Goal: Task Accomplishment & Management: Manage account settings

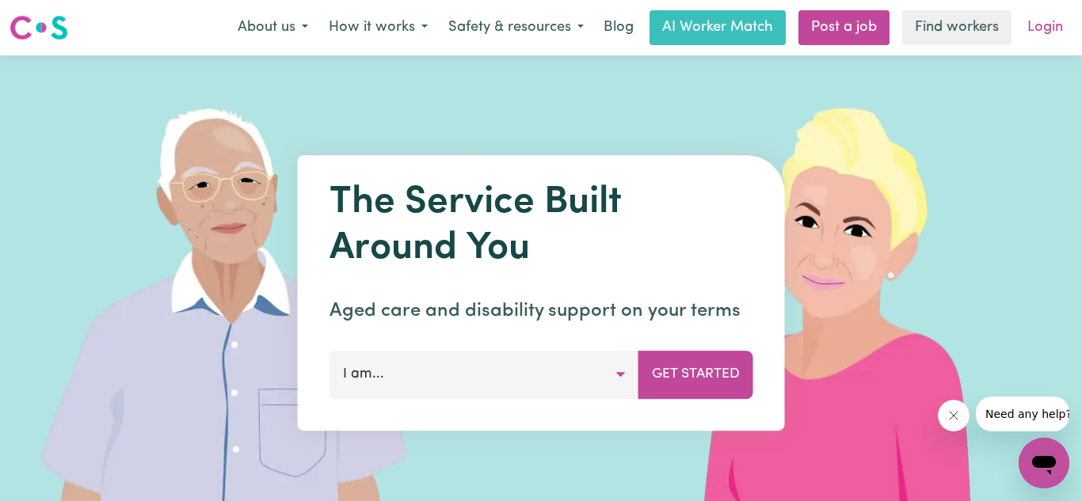
click at [1035, 23] on link "Login" at bounding box center [1045, 27] width 55 height 35
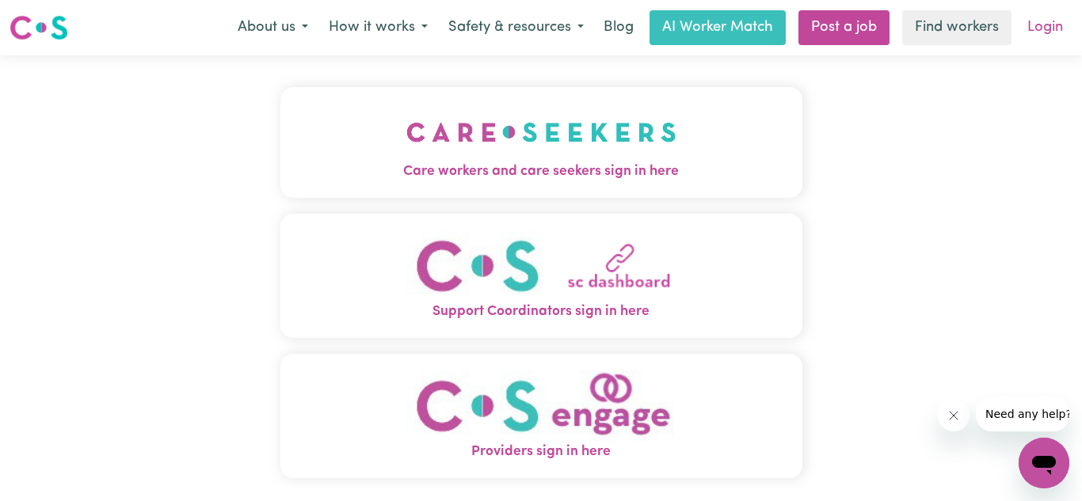
click at [1037, 21] on link "Login" at bounding box center [1045, 27] width 55 height 35
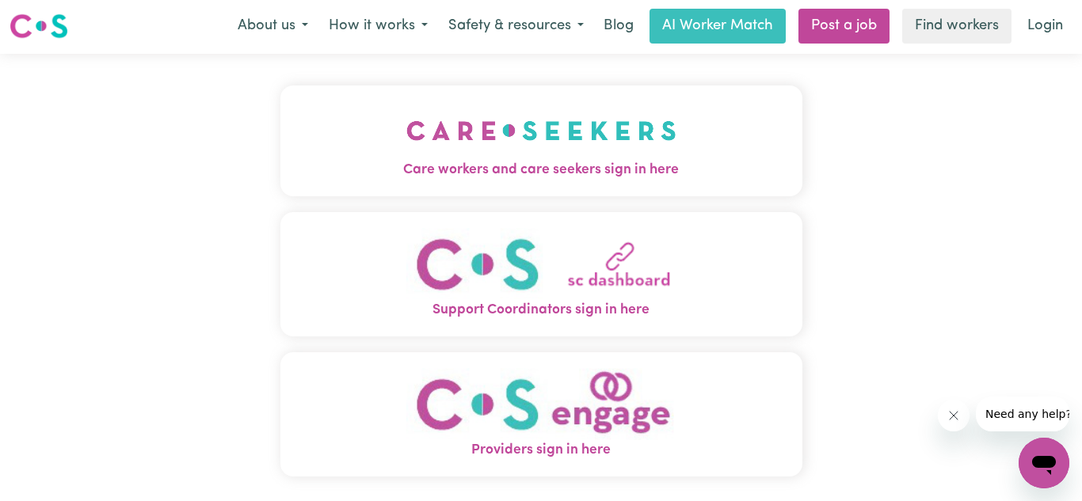
scroll to position [2, 0]
click at [650, 171] on span "Care workers and care seekers sign in here" at bounding box center [541, 169] width 522 height 21
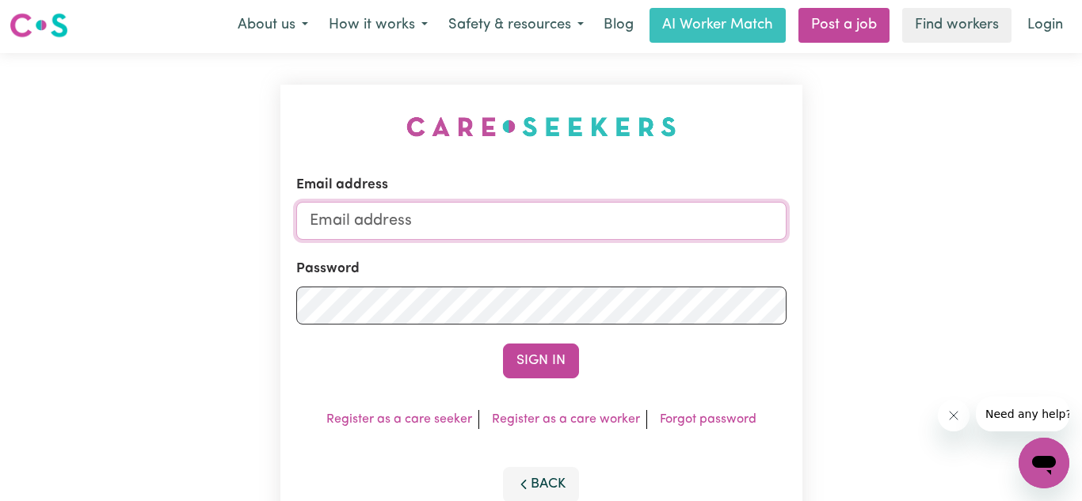
click at [463, 209] on input "Email address" at bounding box center [541, 221] width 490 height 38
type input "[EMAIL_ADDRESS][DOMAIN_NAME]"
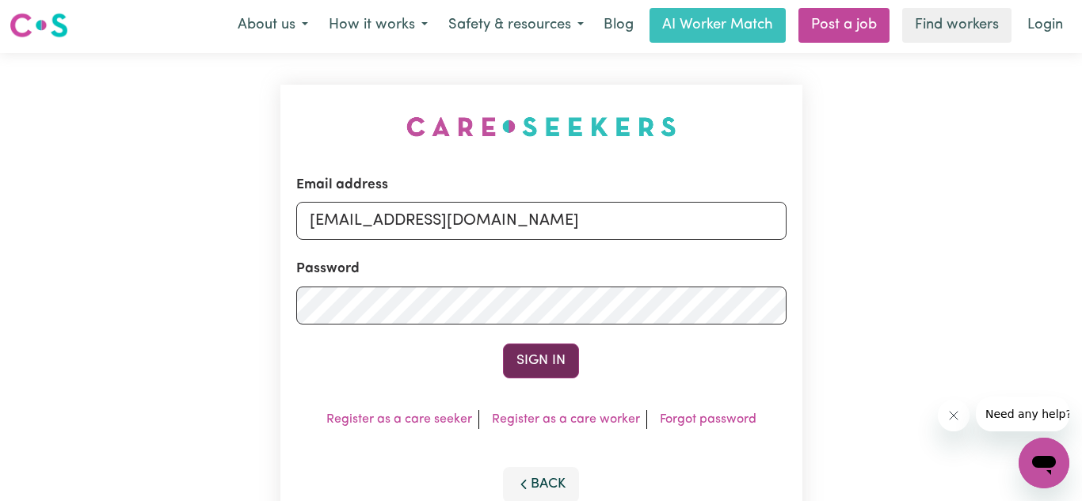
click at [547, 358] on button "Sign In" at bounding box center [541, 361] width 76 height 35
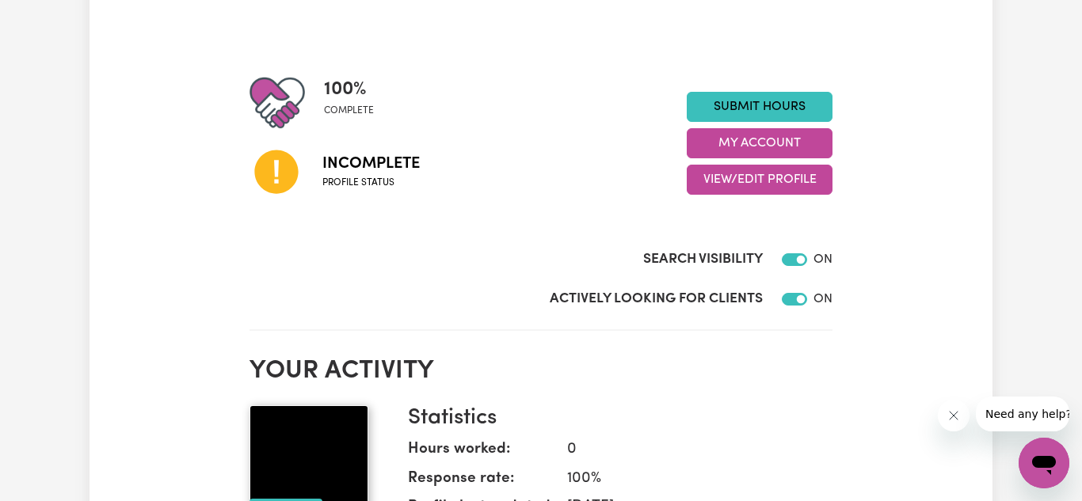
scroll to position [150, 0]
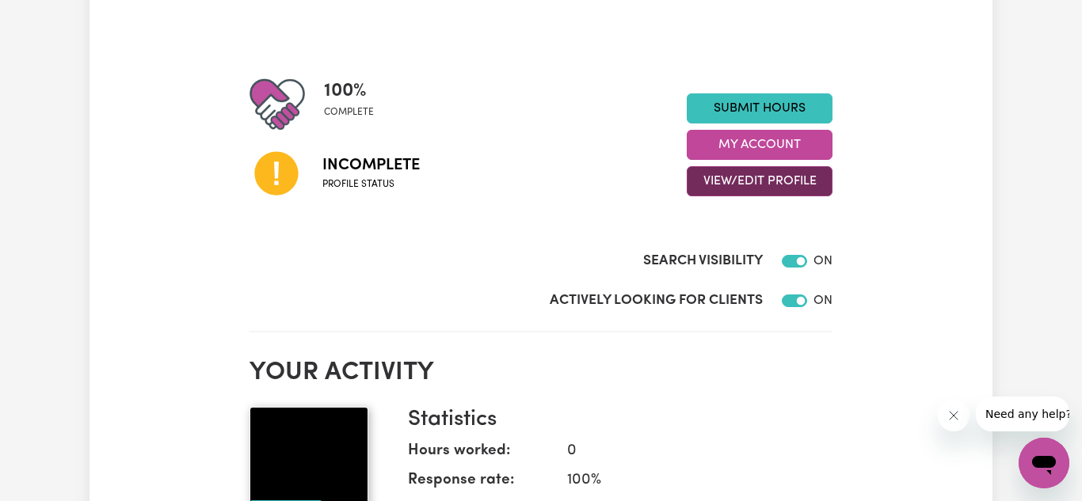
click at [730, 173] on button "View/Edit Profile" at bounding box center [760, 181] width 146 height 30
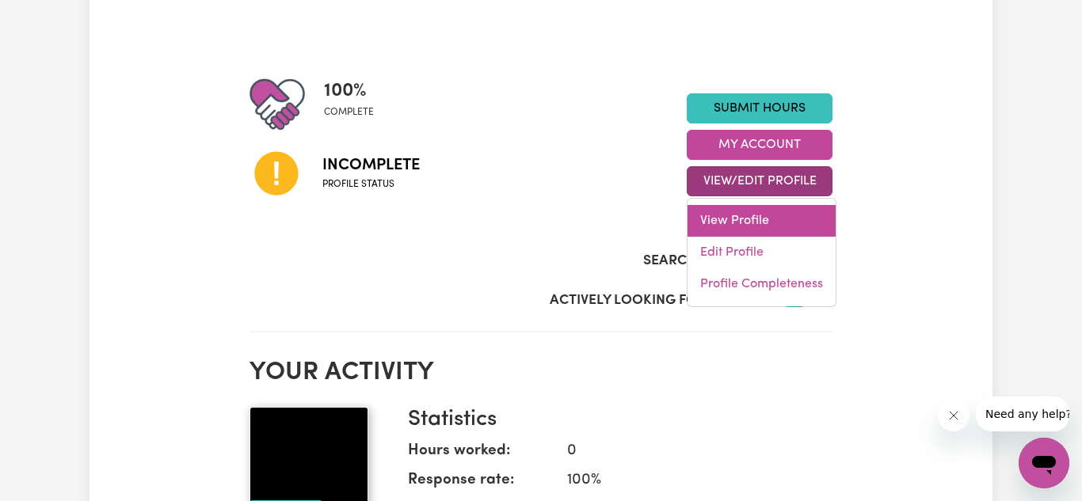
click at [722, 230] on link "View Profile" at bounding box center [761, 221] width 148 height 32
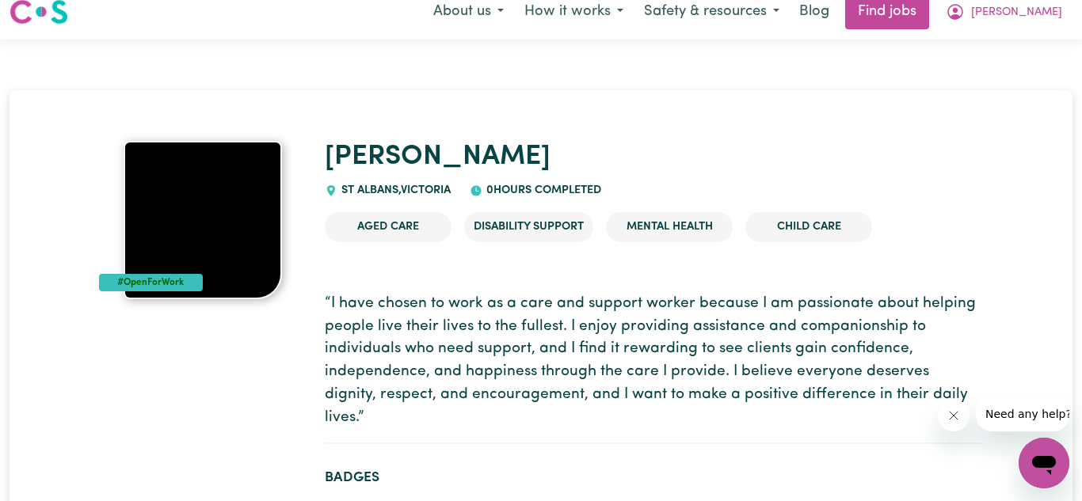
scroll to position [10, 0]
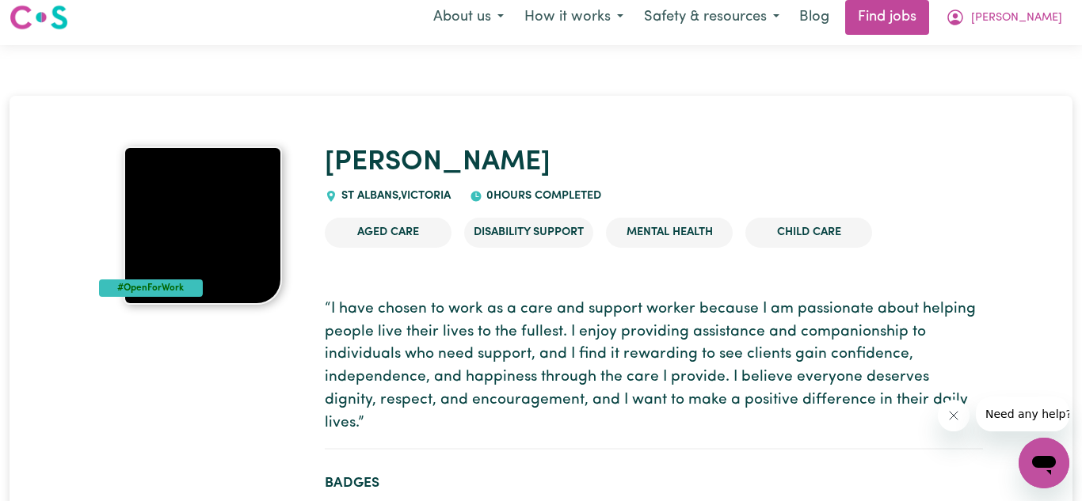
click at [237, 200] on img at bounding box center [203, 226] width 158 height 158
click at [171, 284] on div "#OpenForWork" at bounding box center [151, 288] width 104 height 17
click at [204, 282] on img at bounding box center [203, 226] width 158 height 158
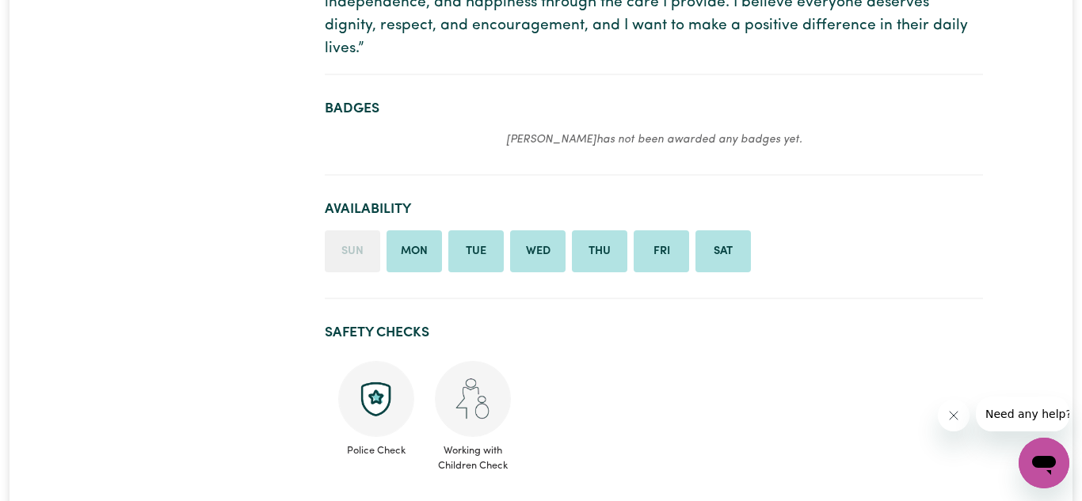
scroll to position [0, 0]
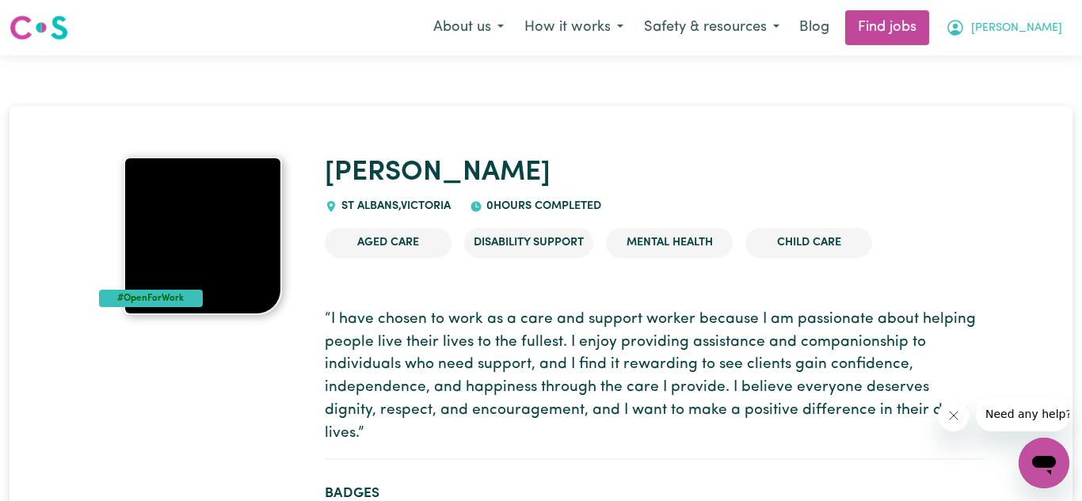
click at [1037, 20] on span "[PERSON_NAME]" at bounding box center [1016, 28] width 91 height 17
click at [1007, 89] on link "My Dashboard" at bounding box center [1008, 91] width 125 height 30
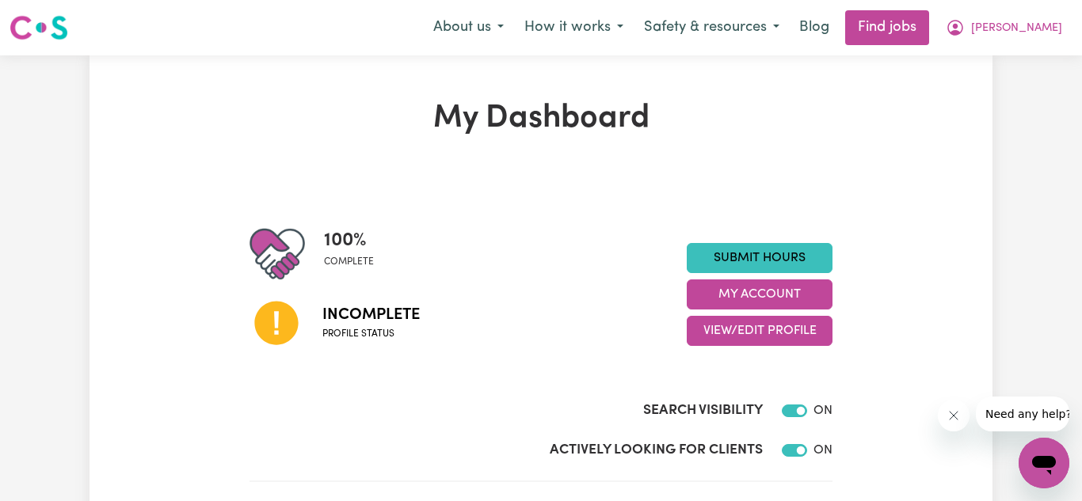
click at [301, 315] on icon at bounding box center [276, 323] width 54 height 54
click at [268, 319] on icon at bounding box center [276, 324] width 44 height 44
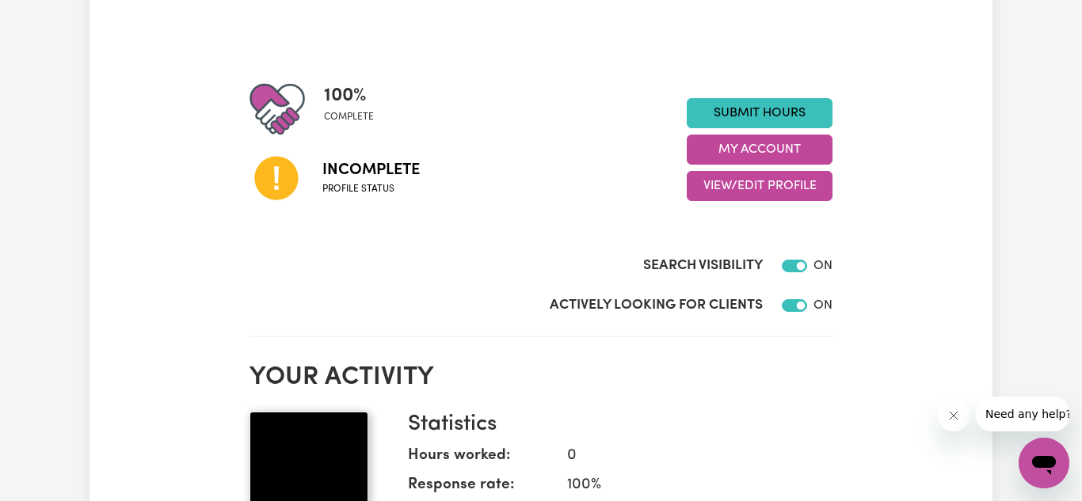
scroll to position [144, 0]
click at [801, 276] on div at bounding box center [791, 266] width 32 height 19
click at [799, 266] on input "Search Visibility" at bounding box center [794, 267] width 25 height 13
checkbox input "false"
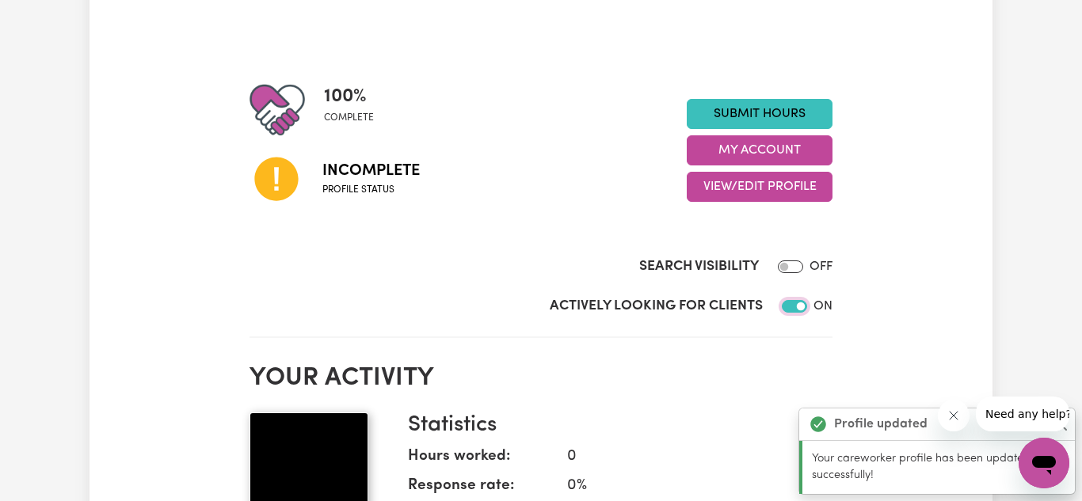
click at [798, 308] on input "Actively Looking for Clients" at bounding box center [794, 306] width 25 height 13
checkbox input "false"
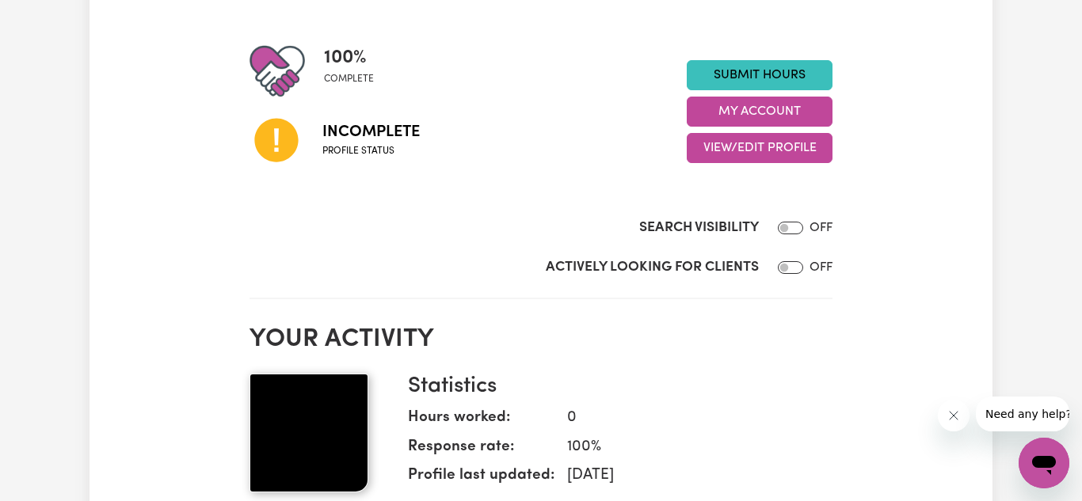
scroll to position [182, 0]
click at [278, 127] on icon at bounding box center [276, 142] width 44 height 44
click at [316, 48] on div at bounding box center [286, 71] width 74 height 55
click at [372, 168] on div "Incomplete Profile status" at bounding box center [467, 140] width 437 height 81
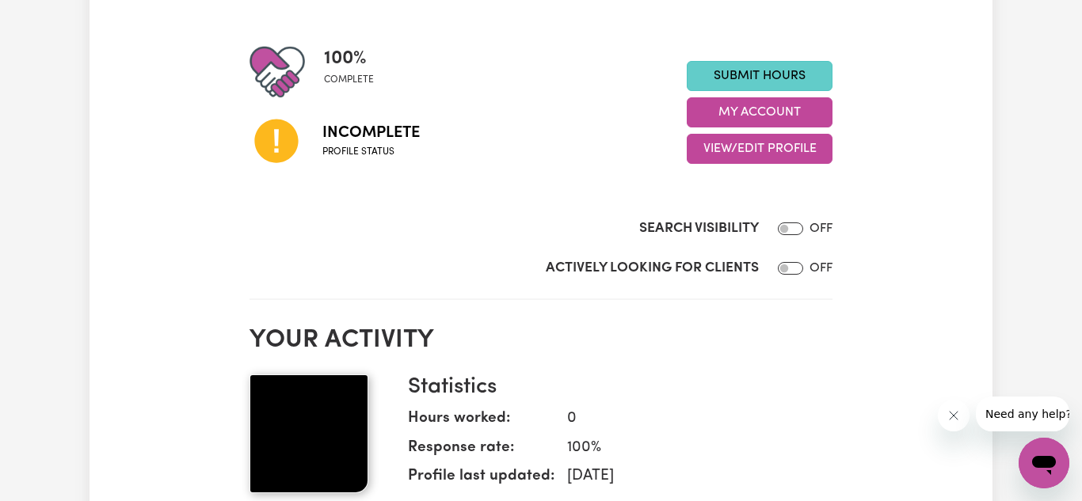
click at [733, 81] on link "Submit Hours" at bounding box center [760, 76] width 146 height 30
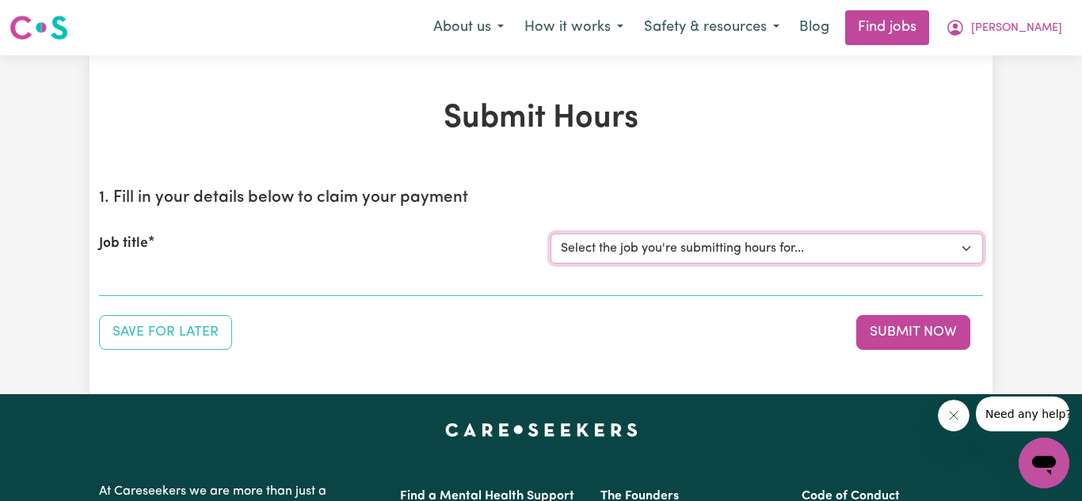
click at [933, 245] on select "Select the job you're submitting hours for..." at bounding box center [766, 249] width 432 height 30
click at [224, 221] on div "Job title Select the job you're submitting hours for..." at bounding box center [541, 249] width 884 height 68
click at [143, 241] on label "Job title" at bounding box center [123, 244] width 49 height 21
click at [550, 241] on select "Select the job you're submitting hours for..." at bounding box center [766, 249] width 432 height 30
click at [143, 241] on label "Job title" at bounding box center [123, 244] width 49 height 21
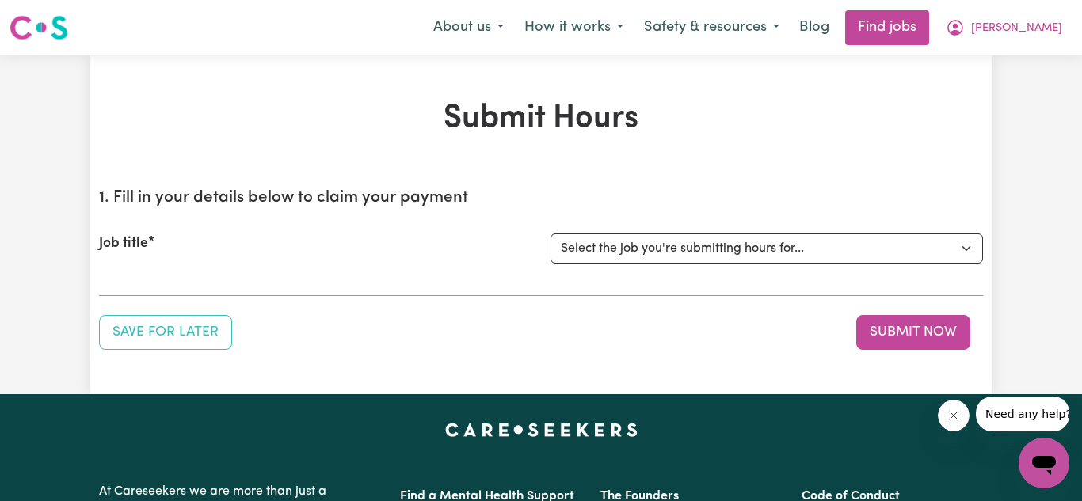
click at [550, 241] on select "Select the job you're submitting hours for..." at bounding box center [766, 249] width 432 height 30
click at [160, 246] on div "Job title" at bounding box center [314, 249] width 451 height 30
click at [234, 221] on div "Job title Select the job you're submitting hours for..." at bounding box center [541, 249] width 884 height 68
click at [375, 268] on div "Job title Select the job you're submitting hours for..." at bounding box center [541, 249] width 884 height 68
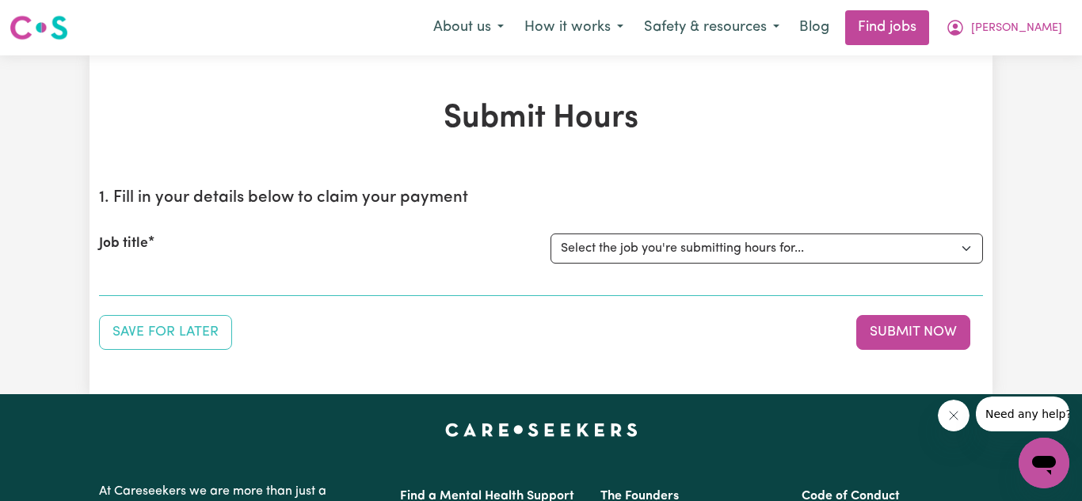
click at [269, 287] on section "1. Fill in your details below to claim your payment Job title Select the job yo…" at bounding box center [541, 236] width 884 height 120
click at [814, 257] on select "Select the job you're submitting hours for..." at bounding box center [766, 249] width 432 height 30
click at [1038, 16] on button "[PERSON_NAME]" at bounding box center [1003, 27] width 137 height 33
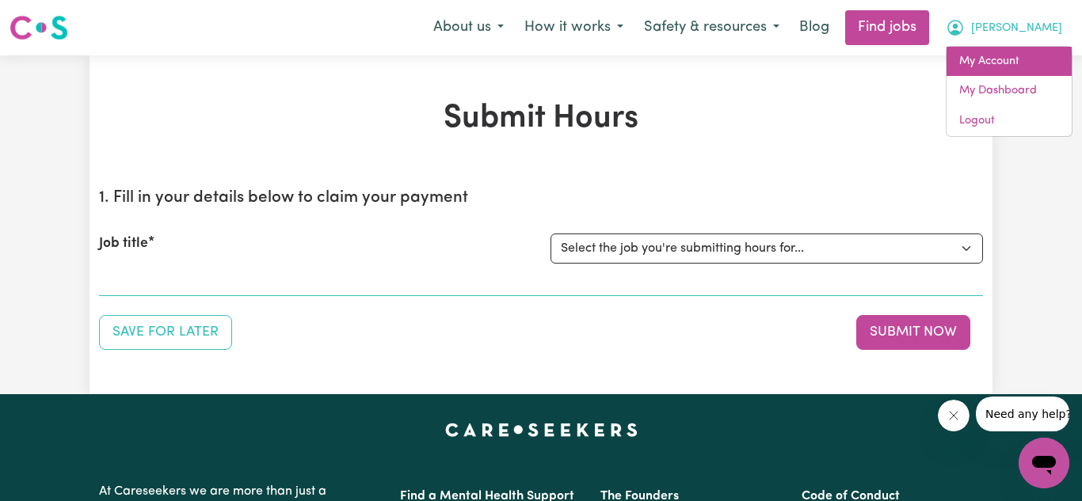
click at [976, 67] on link "My Account" at bounding box center [1008, 62] width 125 height 30
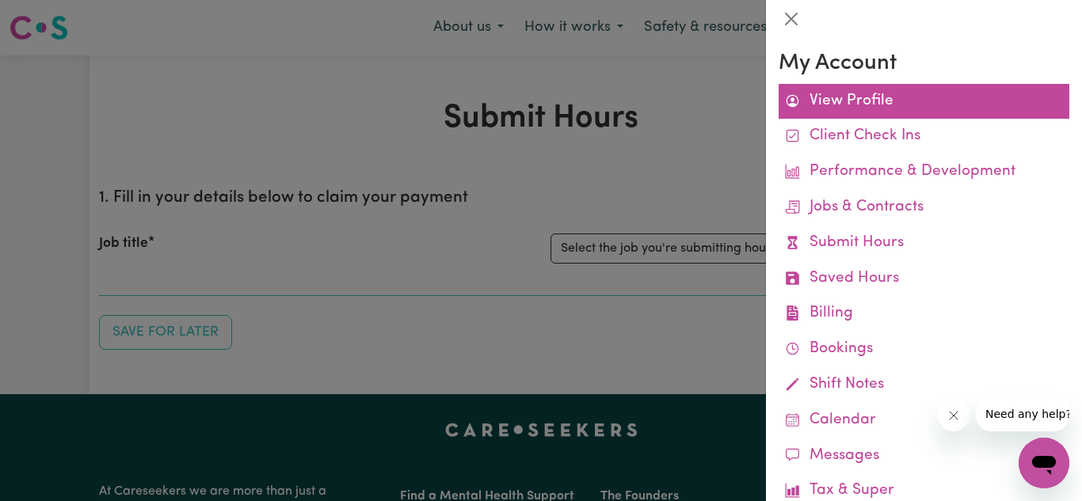
click at [811, 105] on link "View Profile" at bounding box center [923, 102] width 291 height 36
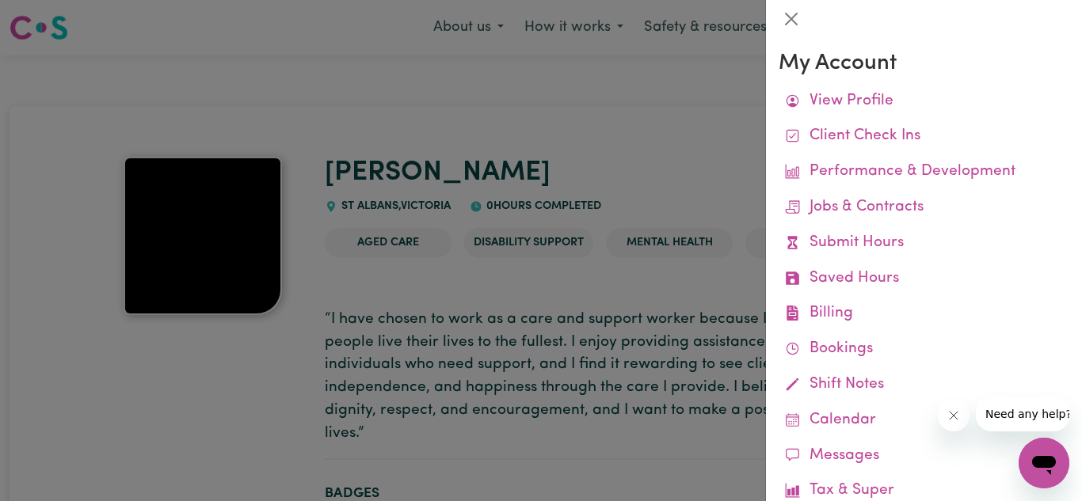
click at [432, 220] on div at bounding box center [541, 250] width 1082 height 501
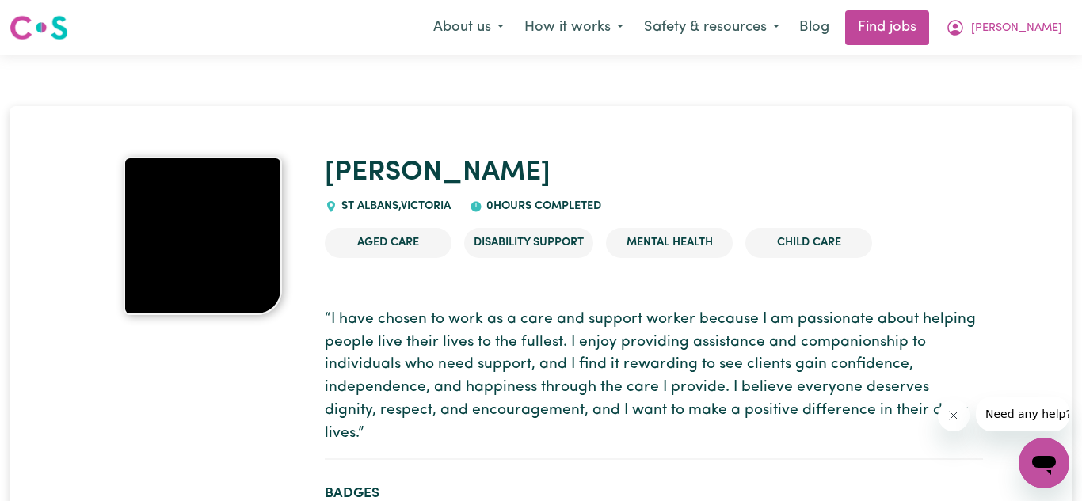
click at [401, 242] on li "Aged Care" at bounding box center [388, 243] width 127 height 30
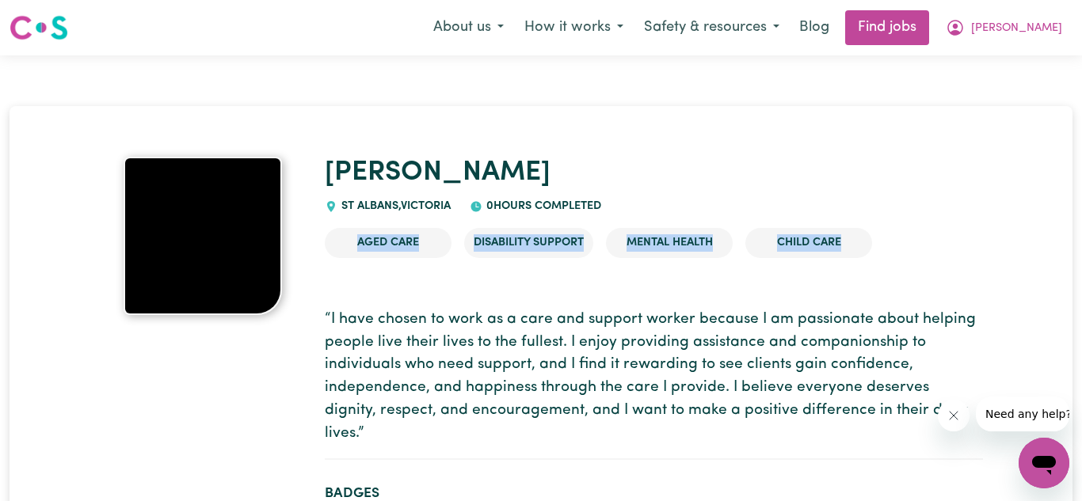
click at [401, 242] on li "Aged Care" at bounding box center [388, 243] width 127 height 30
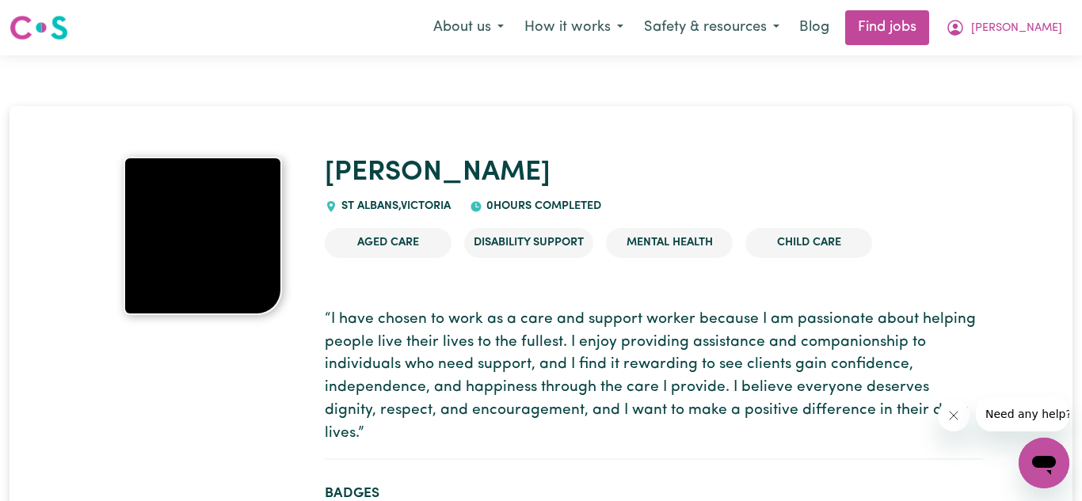
click at [401, 242] on li "Aged Care" at bounding box center [388, 243] width 127 height 30
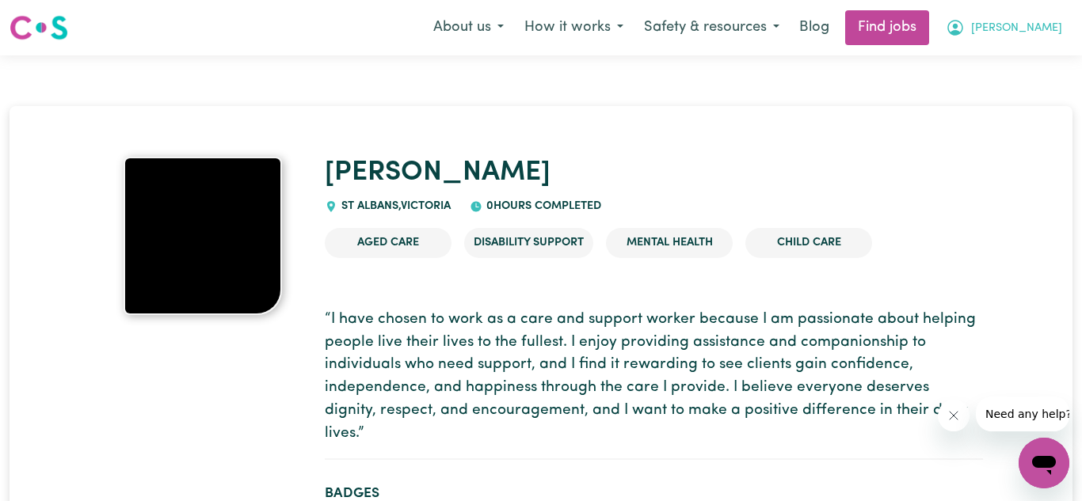
click at [963, 31] on icon "My Account" at bounding box center [955, 28] width 16 height 16
click at [1003, 97] on link "My Dashboard" at bounding box center [1008, 91] width 125 height 30
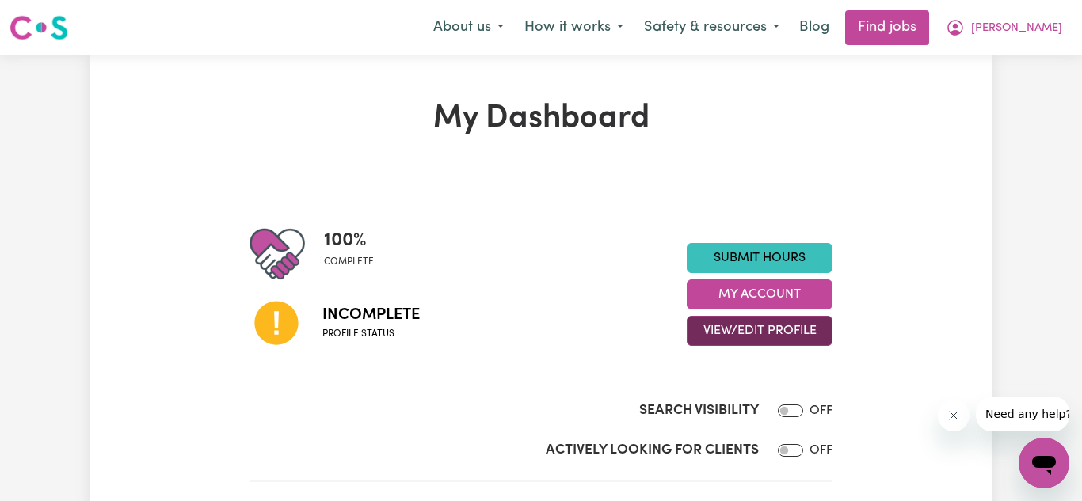
click at [752, 319] on button "View/Edit Profile" at bounding box center [760, 331] width 146 height 30
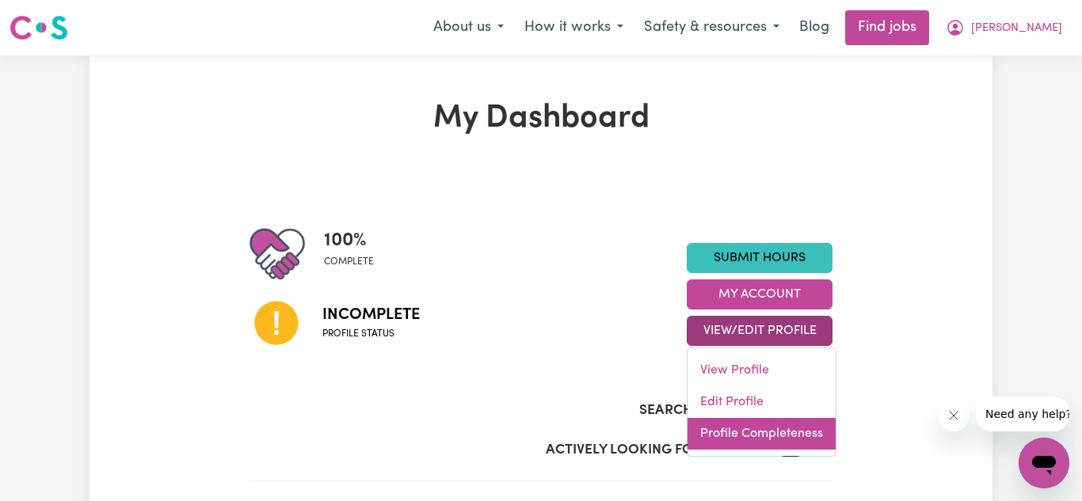
click at [802, 431] on link "Profile Completeness" at bounding box center [761, 434] width 148 height 32
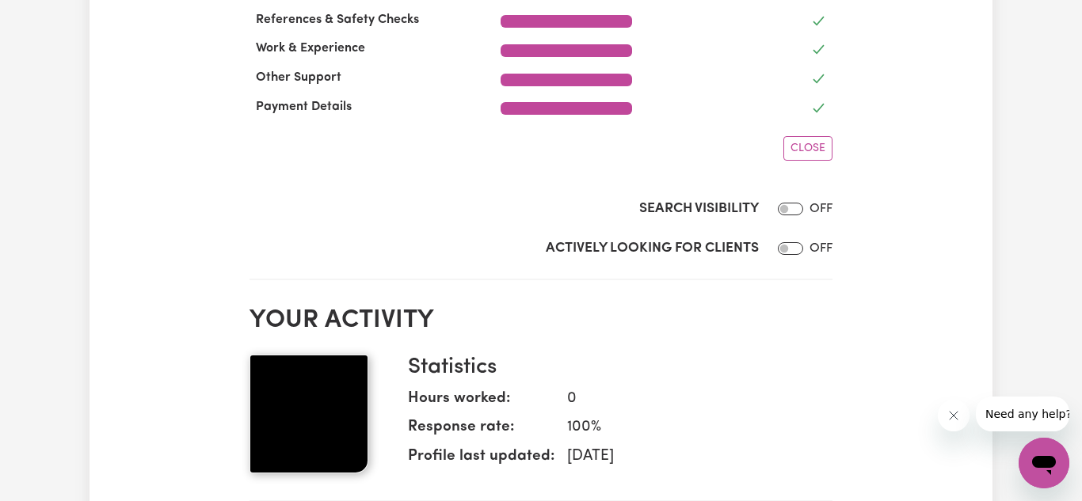
scroll to position [466, 0]
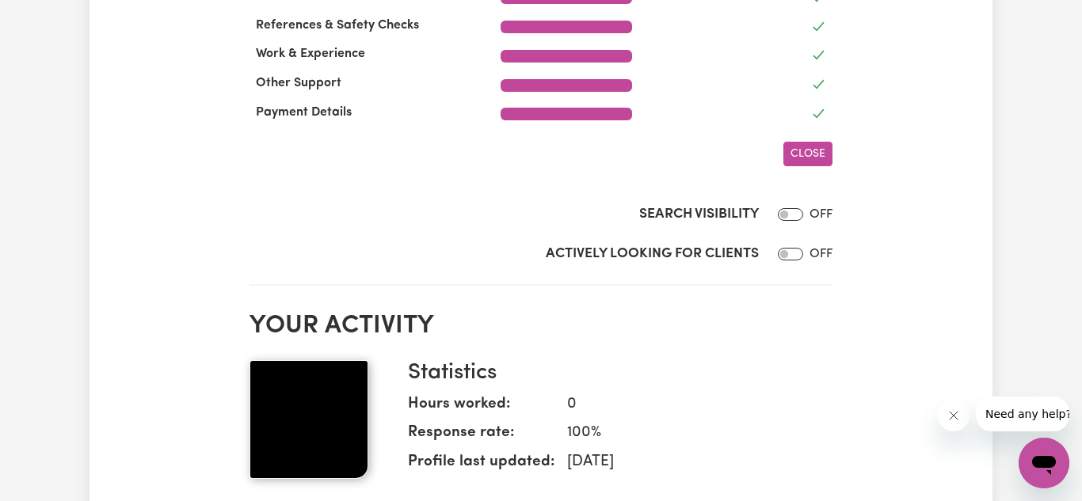
click at [811, 159] on span "Close" at bounding box center [807, 154] width 35 height 12
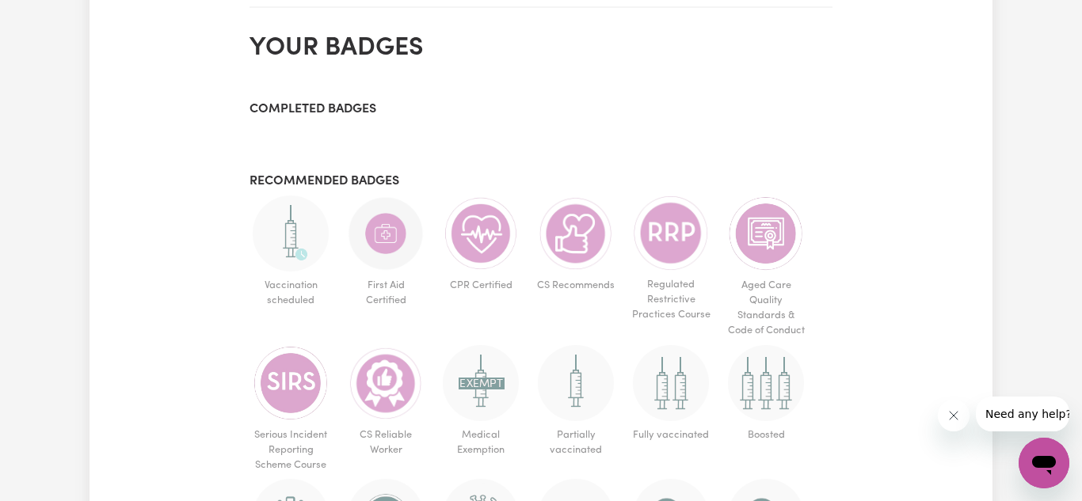
scroll to position [695, 0]
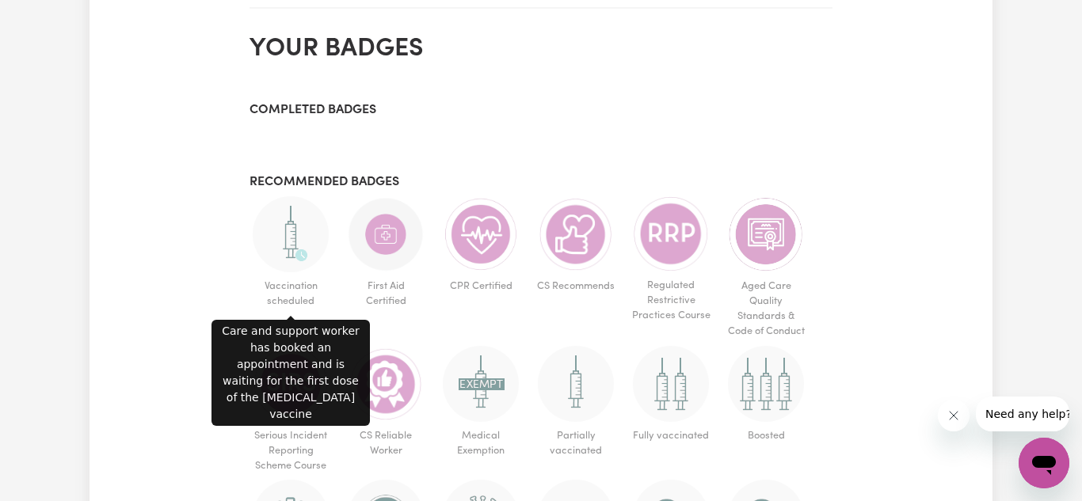
click at [300, 200] on img at bounding box center [291, 234] width 76 height 76
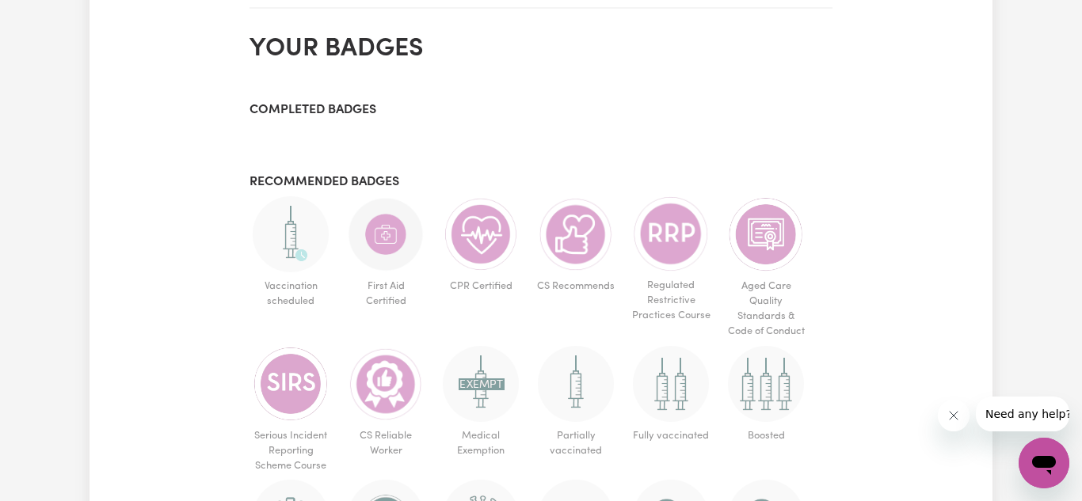
click at [296, 233] on img at bounding box center [291, 234] width 76 height 76
click at [436, 249] on ul "Vaccination scheduled First Aid Certified CPR Certified CS Recommends Regulated…" at bounding box center [540, 405] width 583 height 418
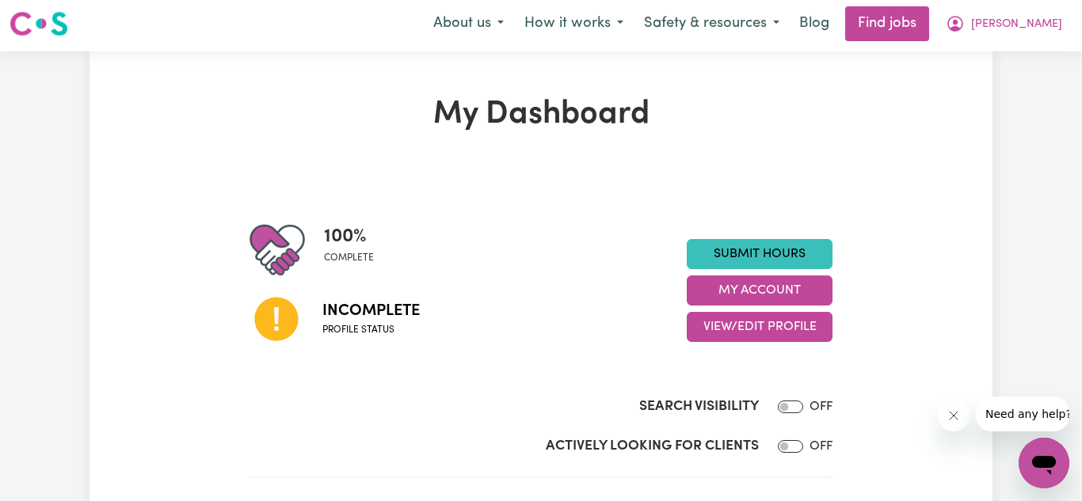
scroll to position [5, 0]
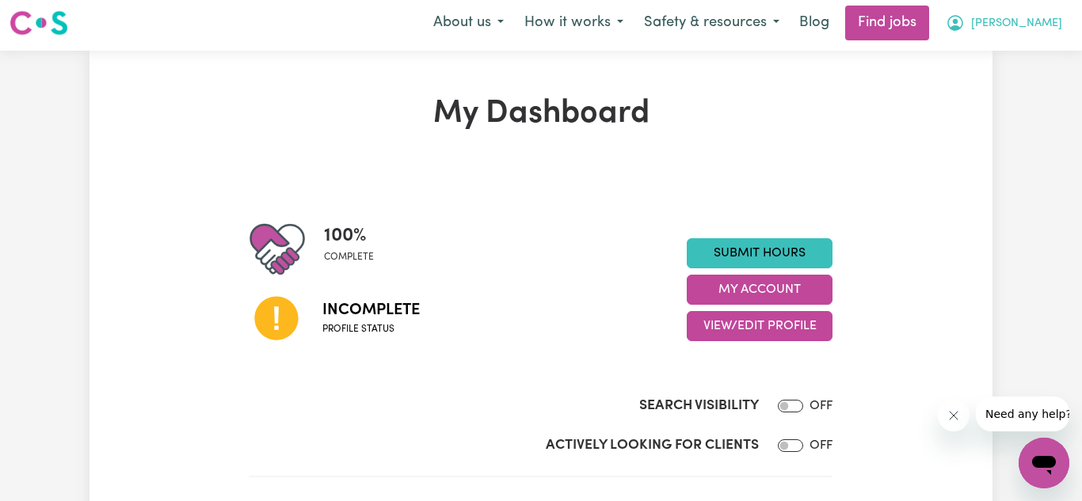
click at [1039, 17] on span "[PERSON_NAME]" at bounding box center [1016, 23] width 91 height 17
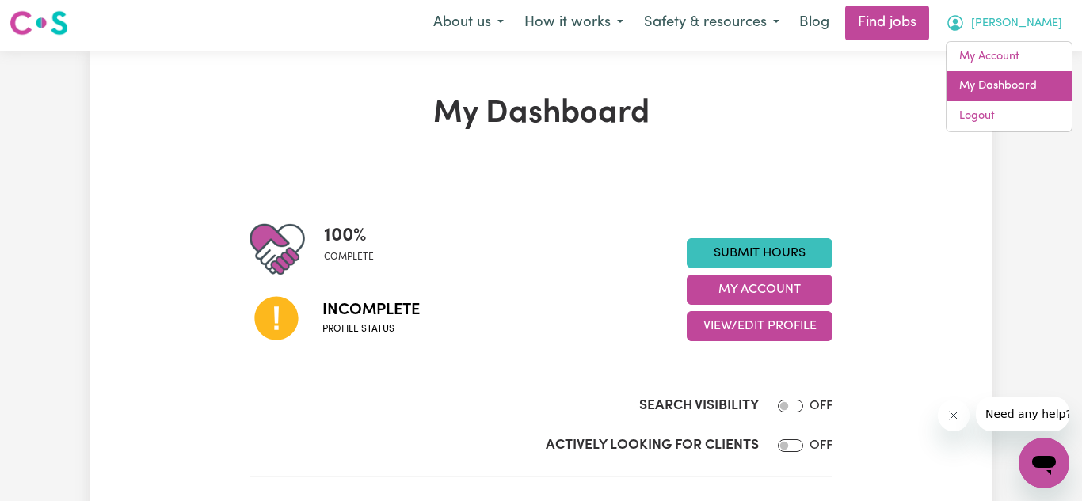
click at [1021, 93] on link "My Dashboard" at bounding box center [1008, 86] width 125 height 30
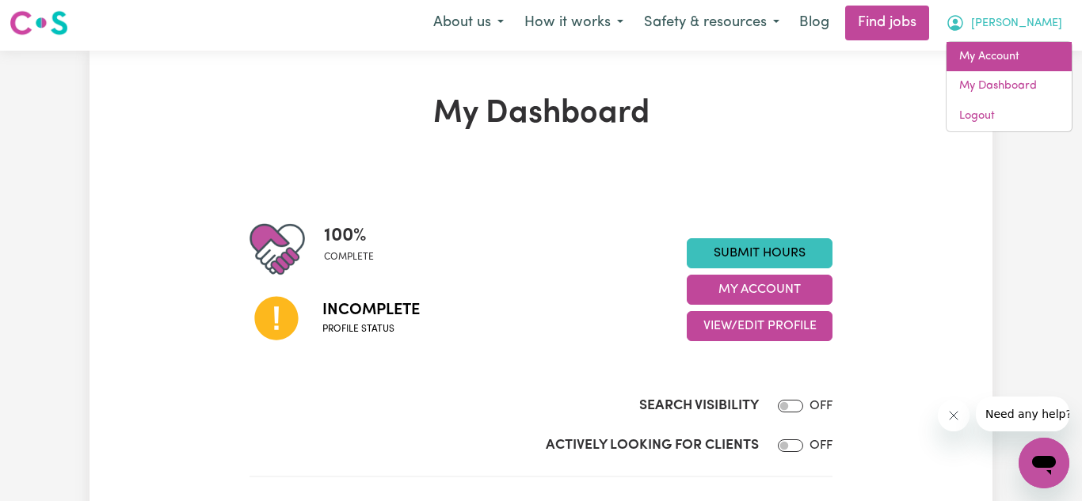
click at [1028, 55] on link "My Account" at bounding box center [1008, 57] width 125 height 30
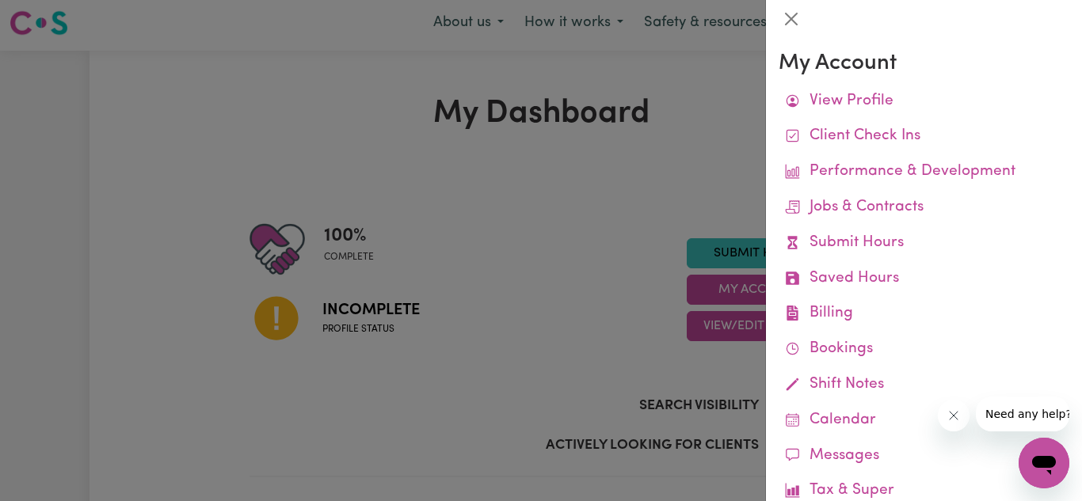
scroll to position [117, 0]
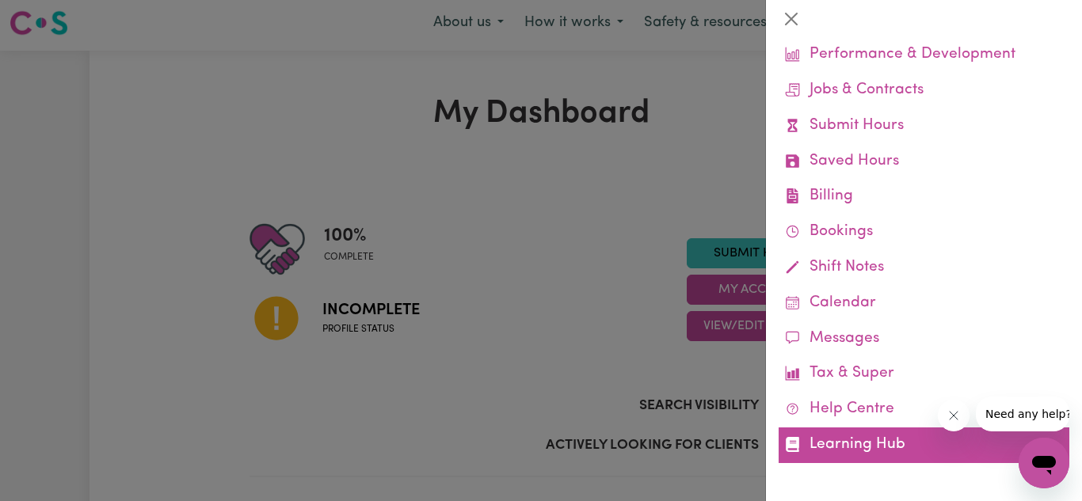
click at [843, 430] on link "Learning Hub" at bounding box center [923, 446] width 291 height 36
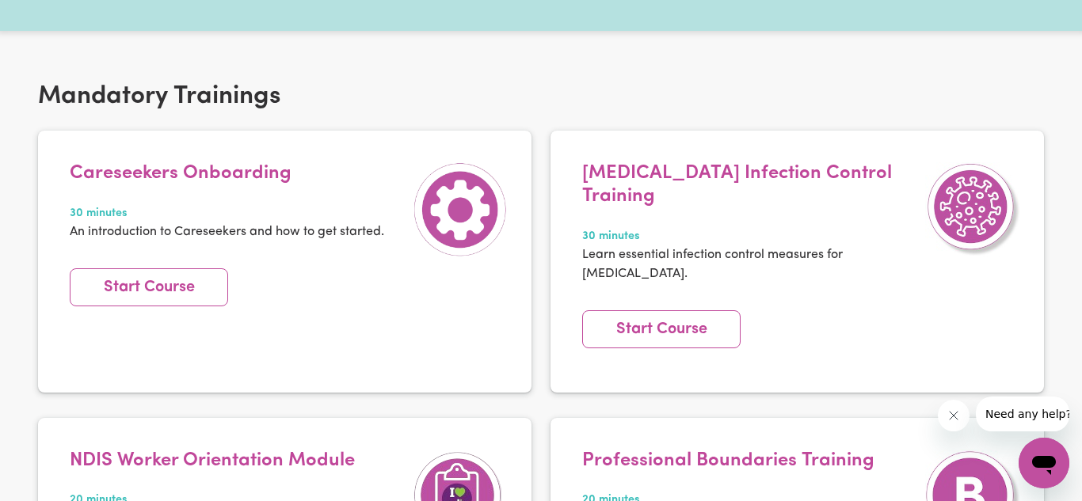
scroll to position [261, 0]
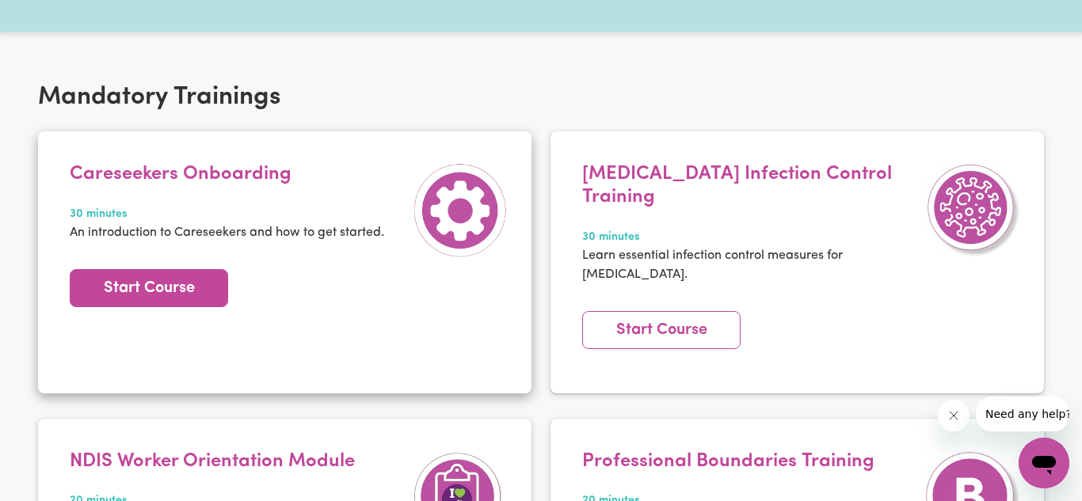
click at [180, 284] on link "Start Course" at bounding box center [149, 288] width 158 height 38
